Goal: Task Accomplishment & Management: Use online tool/utility

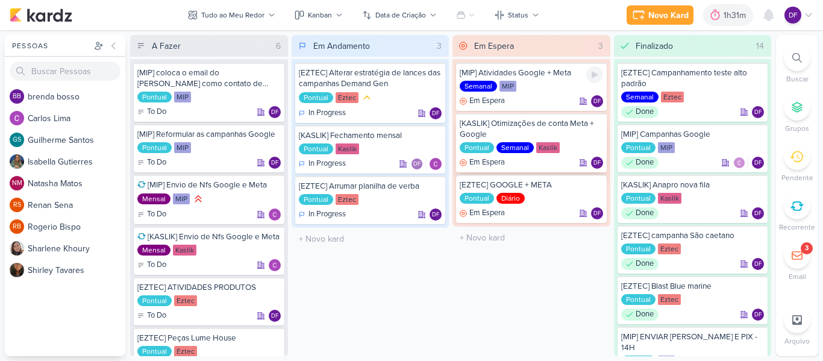
scroll to position [46, 0]
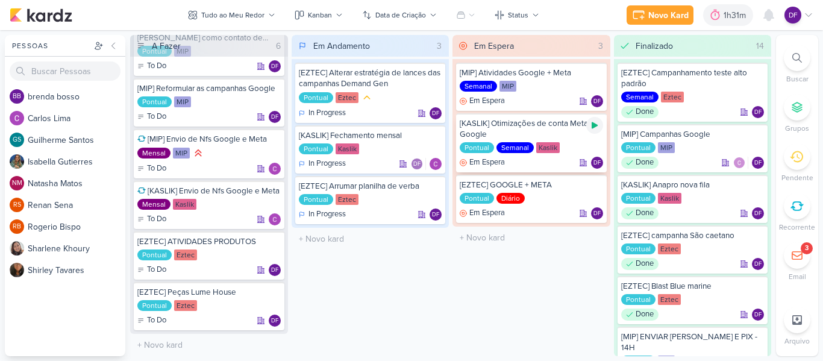
click at [593, 123] on icon at bounding box center [595, 125] width 6 height 7
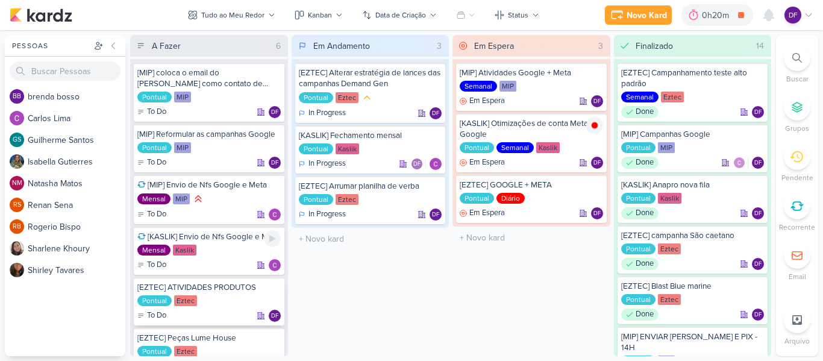
scroll to position [46, 0]
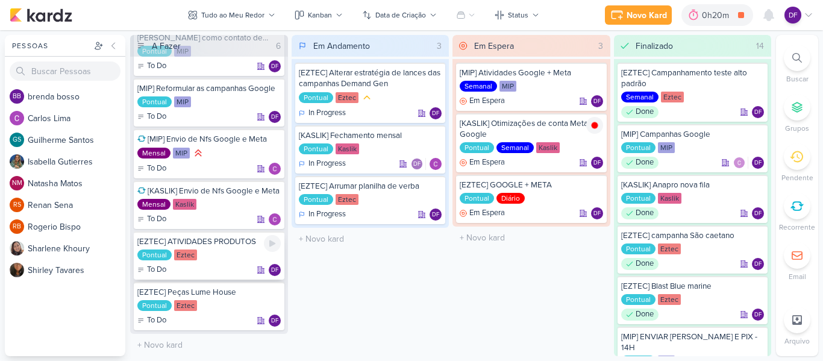
click at [227, 260] on div "Pontual Eztec" at bounding box center [208, 255] width 143 height 12
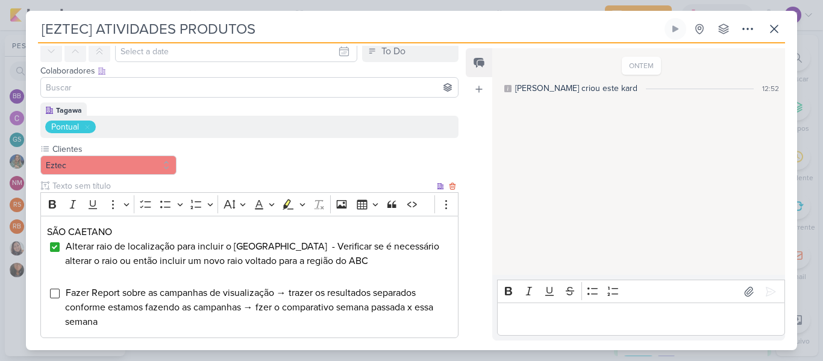
scroll to position [121, 0]
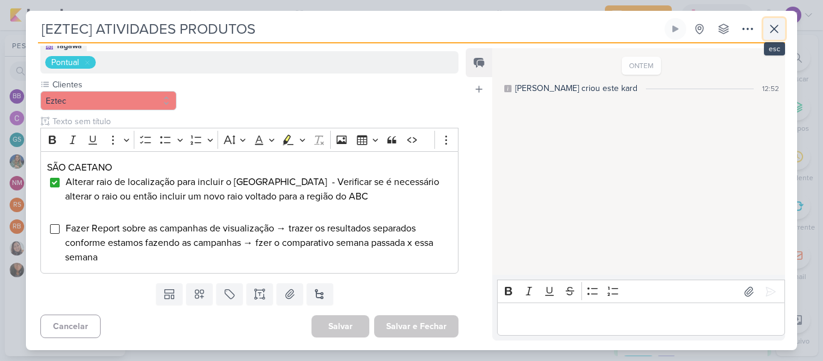
click at [768, 29] on icon at bounding box center [774, 29] width 14 height 14
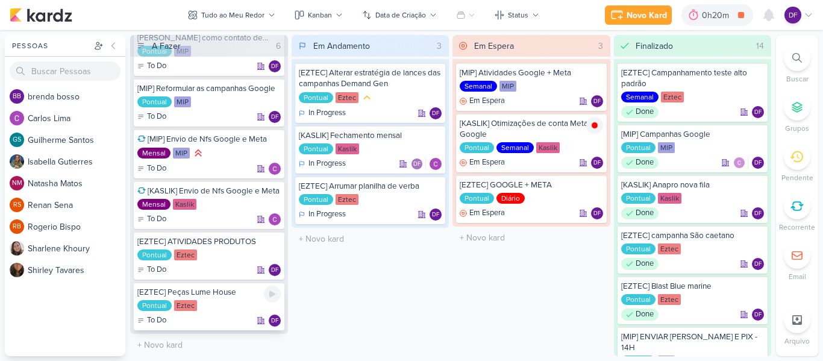
click at [205, 296] on div "[EZTEC] Peças Lume House" at bounding box center [208, 292] width 143 height 11
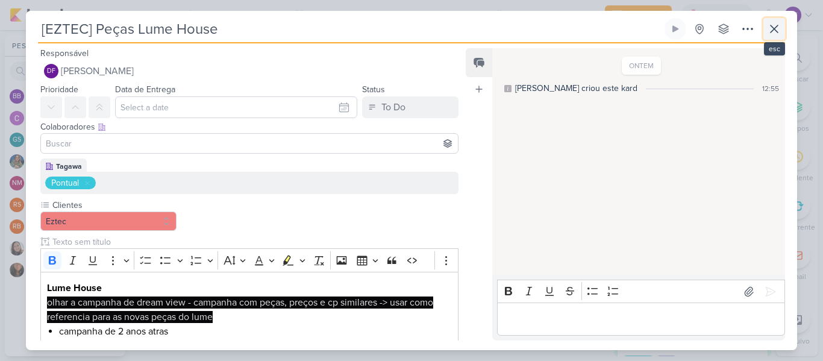
click at [779, 20] on button at bounding box center [774, 29] width 22 height 22
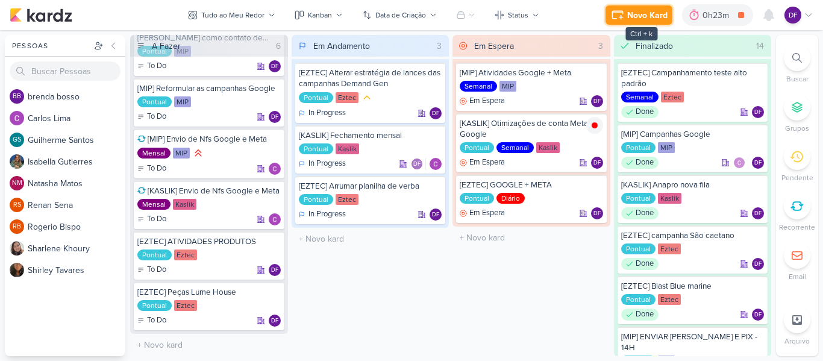
click at [660, 17] on div "Novo Kard" at bounding box center [647, 15] width 40 height 13
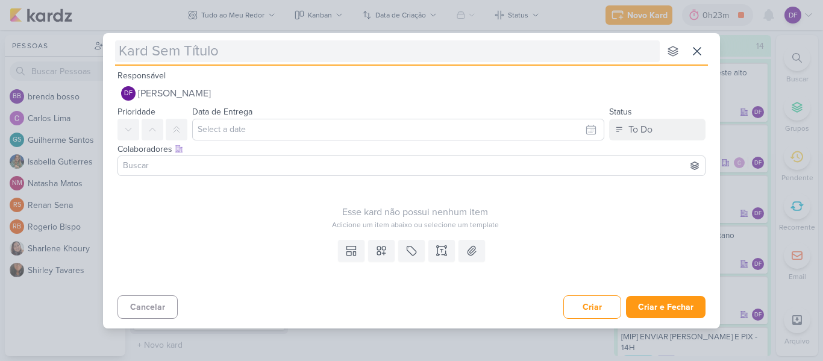
click at [601, 50] on input "text" at bounding box center [387, 51] width 545 height 22
type input "["
type input "[reun"
type input "[re"
type input "[G"
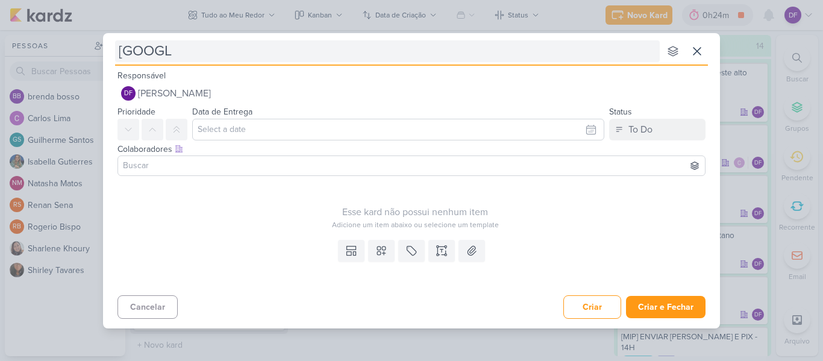
type input "[GOOGLE"
type input "[GOOGLE]"
type input "[GOOGLE] Go"
type input "[GOOGLE]"
type input "[GOOGLE] reunião"
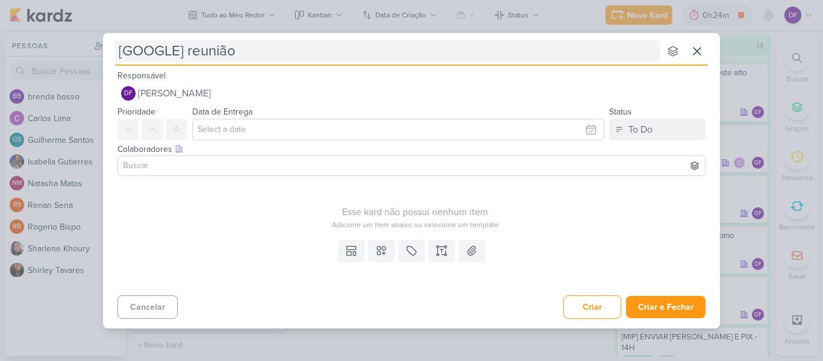
type input "[GOOGLE] reunião c"
type input "[GOOGLE] reunião café co"
type input "[GOOGLE] reunião café com"
type input "[GOOGLE] reunião café com deus G"
type input "[GOOGLE] reunião café com deus Google"
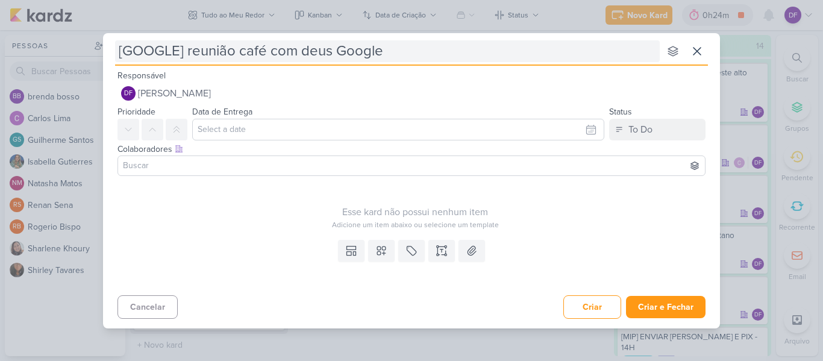
click at [310, 52] on input "[GOOGLE] reunião café com deus Google" at bounding box center [387, 51] width 545 height 22
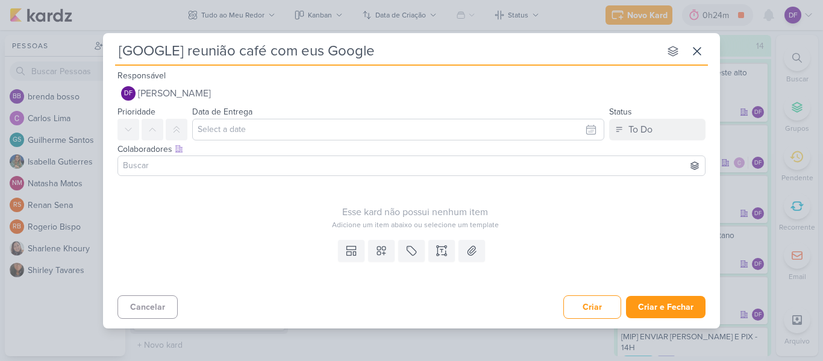
type input "[GOOGLE] reunião café com Deus Google"
click at [689, 311] on button "Criar e Fechar" at bounding box center [666, 307] width 80 height 22
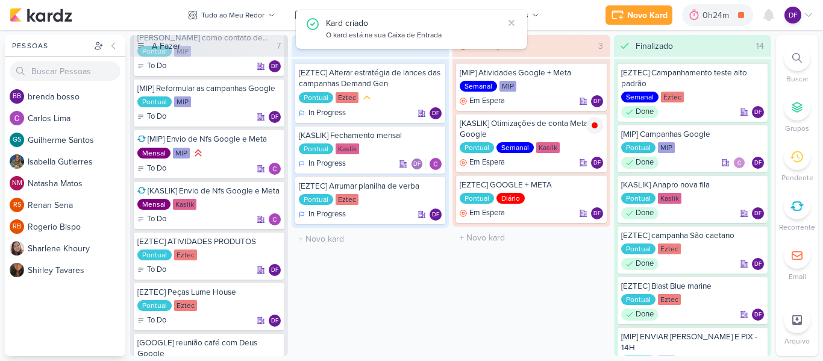
click at [330, 302] on div "Em Andamento 3 [EZTEC] Alterar estratégia de lances das campanhas Demand Gen Po…" at bounding box center [371, 195] width 158 height 321
click at [269, 345] on icon at bounding box center [273, 345] width 10 height 10
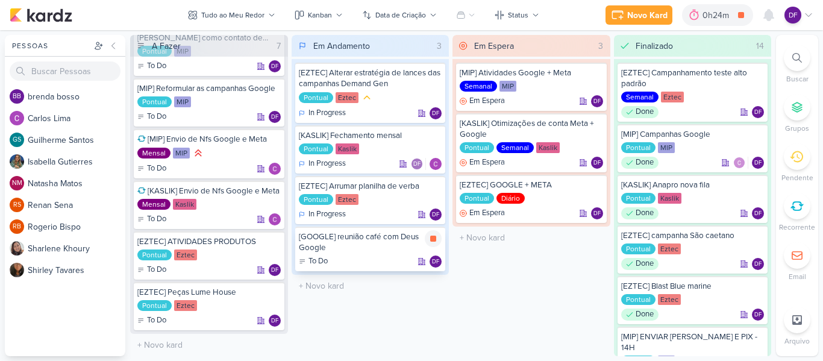
click at [383, 247] on div "[GOOGLE] reunião café com Deus Google" at bounding box center [370, 242] width 143 height 22
